Goal: Task Accomplishment & Management: Complete application form

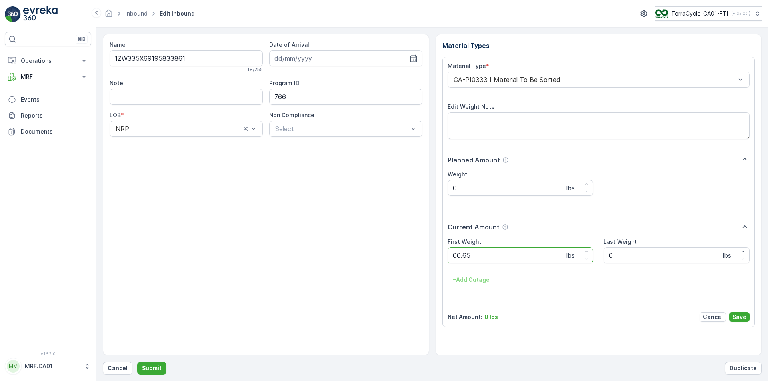
click at [137, 362] on button "Submit" at bounding box center [151, 368] width 29 height 13
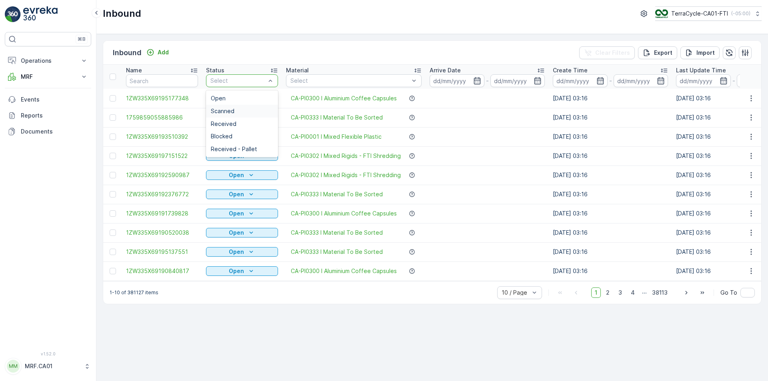
click at [251, 112] on div "Scanned" at bounding box center [242, 111] width 62 height 6
